Goal: Navigation & Orientation: Find specific page/section

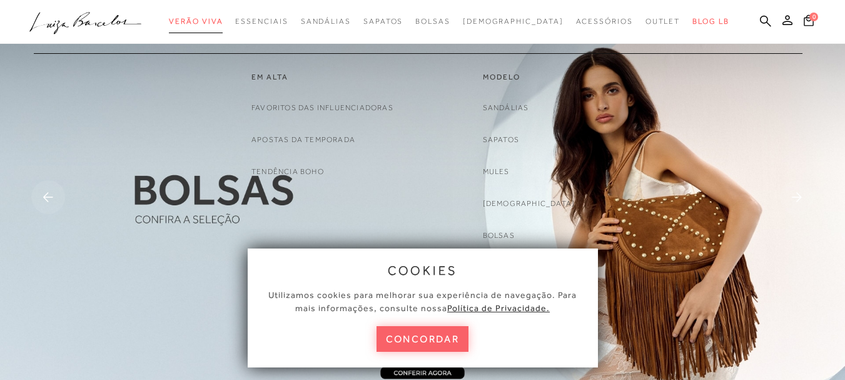
drag, startPoint x: 3, startPoint y: 4, endPoint x: 211, endPoint y: 21, distance: 209.6
click at [211, 21] on div "categoryHeader .a{fill-rule:evenodd;} Verão Viva Em alta Favoritos das Influenc…" at bounding box center [413, 22] width 845 height 44
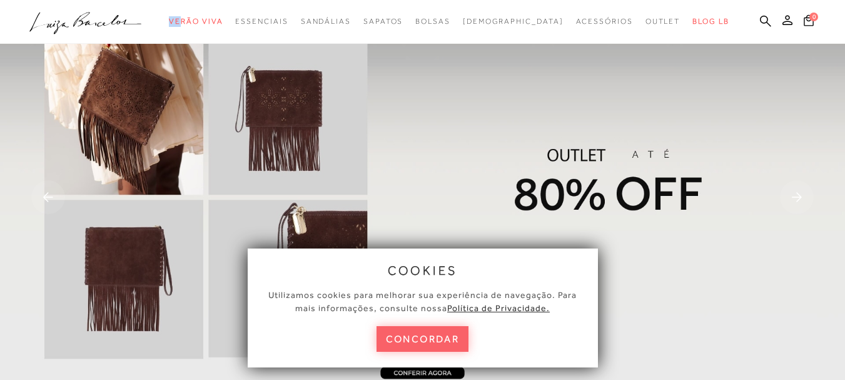
click at [142, 20] on icon ".a{fill-rule:evenodd;}" at bounding box center [85, 23] width 113 height 26
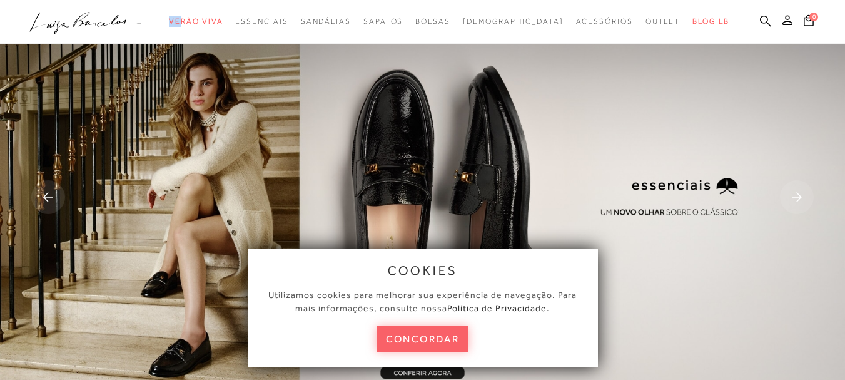
drag, startPoint x: 104, startPoint y: 15, endPoint x: 157, endPoint y: 62, distance: 70.9
click at [458, 132] on img at bounding box center [422, 198] width 845 height 396
